Goal: Task Accomplishment & Management: Manage account settings

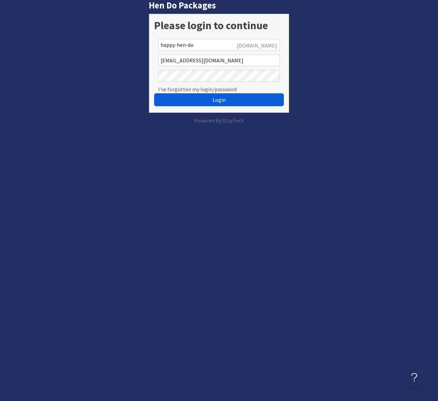
click at [213, 97] on span "Login" at bounding box center [218, 99] width 13 height 7
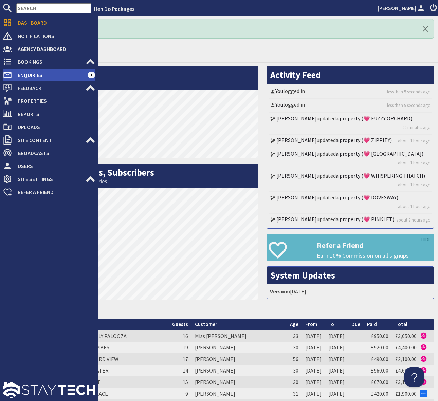
click at [56, 72] on span "Enquiries" at bounding box center [49, 75] width 75 height 11
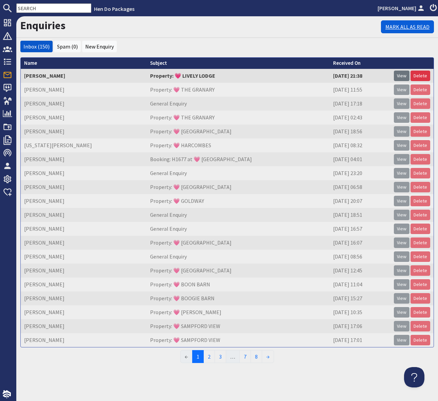
click at [402, 26] on link "Mark All As Read" at bounding box center [407, 26] width 53 height 13
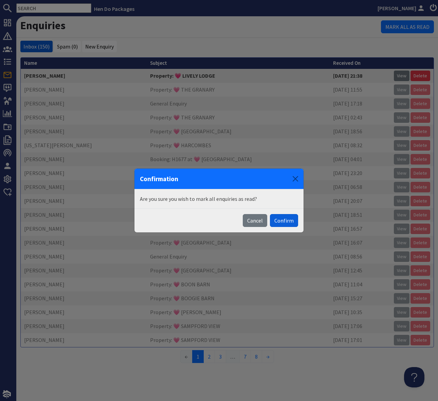
click at [287, 220] on button "Confirm" at bounding box center [284, 220] width 28 height 13
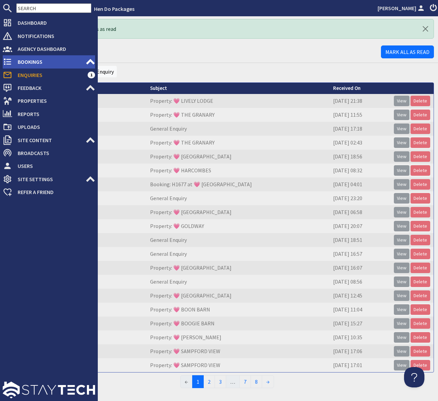
click at [60, 60] on span "Bookings" at bounding box center [48, 61] width 73 height 11
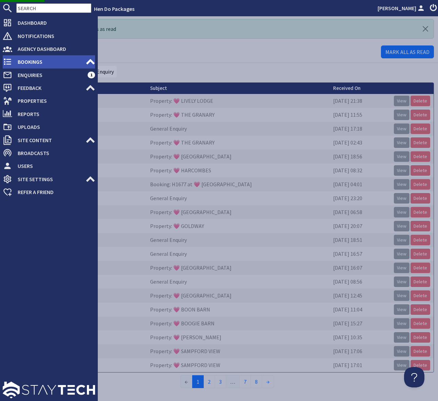
click at [87, 61] on icon at bounding box center [91, 62] width 10 height 10
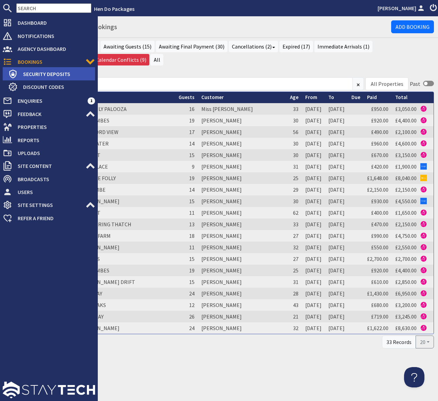
click at [77, 74] on span "Security Deposits" at bounding box center [56, 74] width 77 height 11
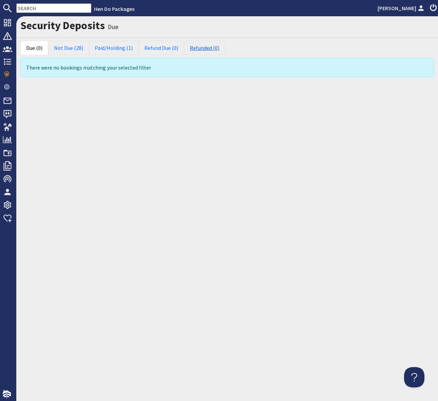
drag, startPoint x: 153, startPoint y: 193, endPoint x: 189, endPoint y: 44, distance: 153.9
click at [153, 193] on div "Security Deposits Due Due (0) Not Due (28) Paid/Holding (1) Refund Due (0) Refu…" at bounding box center [226, 208] width 421 height 385
click at [119, 42] on link "Paid/Holding (1)" at bounding box center [114, 48] width 50 height 14
